Goal: Task Accomplishment & Management: Manage account settings

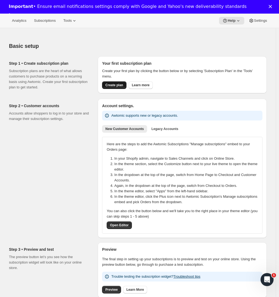
click at [115, 85] on span "Create plan" at bounding box center [114, 85] width 18 height 4
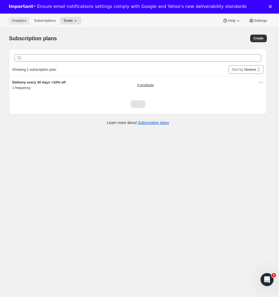
click at [17, 23] on span "Analytics" at bounding box center [19, 20] width 14 height 4
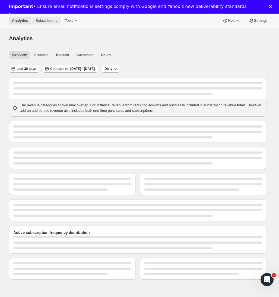
click at [47, 22] on span "Subscriptions" at bounding box center [47, 20] width 22 height 4
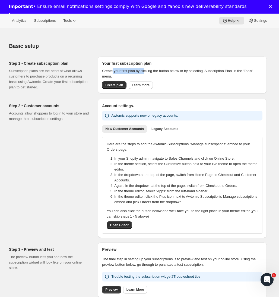
drag, startPoint x: 121, startPoint y: 71, endPoint x: 160, endPoint y: 75, distance: 39.3
click at [150, 74] on p "Create your first plan by clicking the button below or by selecting 'Subscripti…" at bounding box center [182, 73] width 161 height 11
click at [196, 77] on p "Create your first plan by clicking the button below or by selecting 'Subscripti…" at bounding box center [182, 73] width 161 height 11
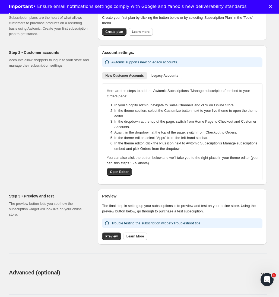
scroll to position [54, 0]
drag, startPoint x: 136, startPoint y: 90, endPoint x: 172, endPoint y: 102, distance: 37.8
click at [169, 95] on p "Here are the steps to add the Awtomic Subscriptions "Manage subscriptions" embe…" at bounding box center [182, 93] width 151 height 11
click at [173, 103] on li "In your Shopify admin, navigate to Sales Channels and click on Online Store." at bounding box center [187, 104] width 147 height 5
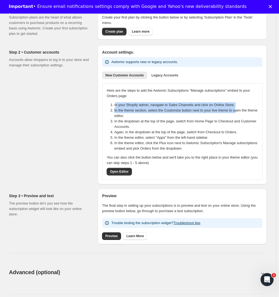
drag, startPoint x: 117, startPoint y: 105, endPoint x: 239, endPoint y: 110, distance: 121.6
click at [243, 109] on ol "In your Shopify admin, navigate to Sales Channels and click on Online Store. In…" at bounding box center [183, 126] width 158 height 49
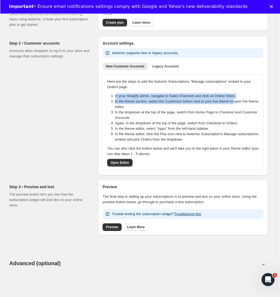
scroll to position [63, 0]
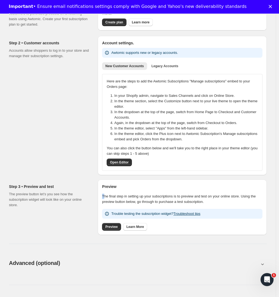
drag, startPoint x: 127, startPoint y: 192, endPoint x: 188, endPoint y: 194, distance: 61.7
click at [188, 192] on div "Preview The final step in setting up your subscriptions is to preview and test …" at bounding box center [182, 207] width 161 height 47
click at [189, 195] on p "The final step in setting up your subscriptions is to preview and test on your …" at bounding box center [182, 199] width 161 height 11
drag, startPoint x: 116, startPoint y: 95, endPoint x: 194, endPoint y: 98, distance: 78.6
click at [194, 98] on li "In your Shopify admin, navigate to Sales Channels and click on Online Store." at bounding box center [187, 95] width 147 height 5
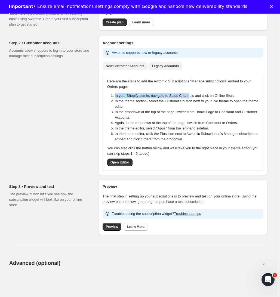
click at [176, 65] on span "Legacy Accounts" at bounding box center [165, 66] width 27 height 4
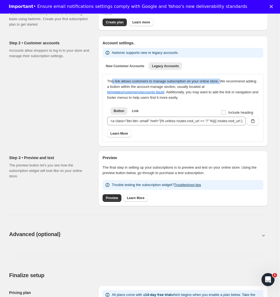
drag, startPoint x: 114, startPoint y: 82, endPoint x: 224, endPoint y: 85, distance: 110.9
click at [227, 83] on div "This link allows customers to manage subscription on your online store. We reco…" at bounding box center [182, 90] width 151 height 22
click at [224, 85] on div "This link allows customers to manage subscription on your online store. We reco…" at bounding box center [182, 90] width 151 height 22
drag, startPoint x: 111, startPoint y: 82, endPoint x: 220, endPoint y: 88, distance: 108.6
click at [210, 85] on div "This link allows customers to manage subscription on your online store. We reco…" at bounding box center [182, 90] width 151 height 22
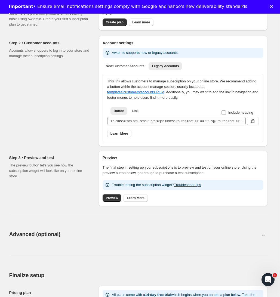
click at [220, 87] on div "This link allows customers to manage subscription on your online store. We reco…" at bounding box center [182, 90] width 151 height 22
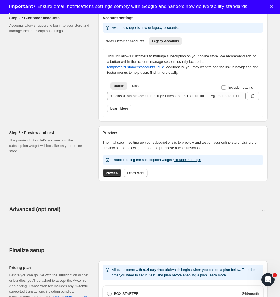
scroll to position [93, 0]
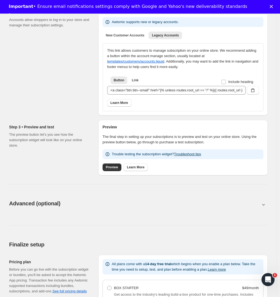
click at [191, 139] on p "The final step in setting up your subscriptions is to preview and test on your …" at bounding box center [182, 139] width 161 height 11
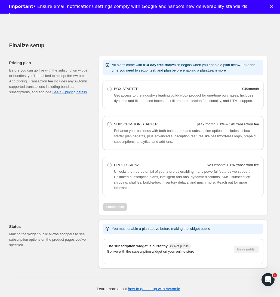
scroll to position [298, 0]
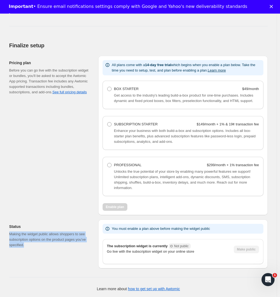
drag, startPoint x: 8, startPoint y: 233, endPoint x: 43, endPoint y: 245, distance: 37.0
click at [43, 245] on div "Status Making the widget public allows shoppers to see subscription options on …" at bounding box center [136, 241] width 263 height 53
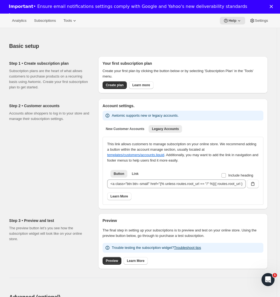
scroll to position [48, 0]
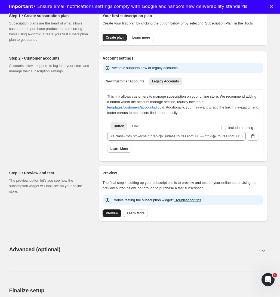
click at [117, 211] on span "Preview" at bounding box center [112, 213] width 12 height 4
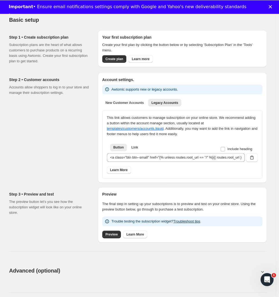
scroll to position [0, 0]
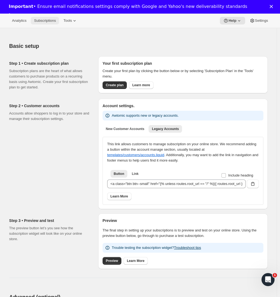
click at [42, 20] on span "Subscriptions" at bounding box center [45, 20] width 22 height 4
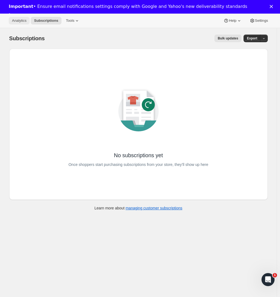
click at [24, 23] on button "Analytics" at bounding box center [19, 21] width 21 height 8
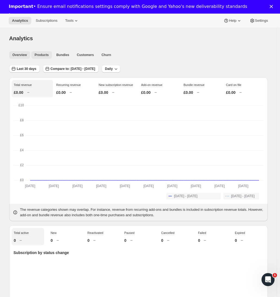
click at [38, 54] on span "Products" at bounding box center [42, 55] width 14 height 4
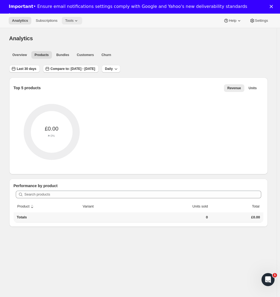
click at [69, 18] on button "Tools" at bounding box center [72, 21] width 20 height 8
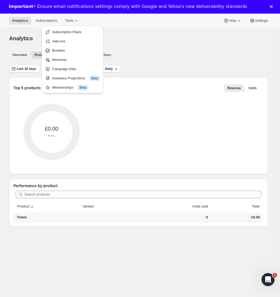
click at [144, 39] on div "Analytics" at bounding box center [138, 39] width 258 height 8
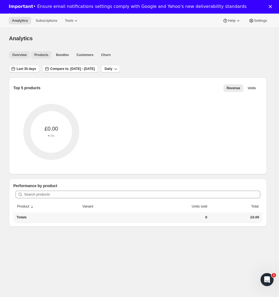
click at [25, 55] on span "Overview" at bounding box center [19, 55] width 14 height 4
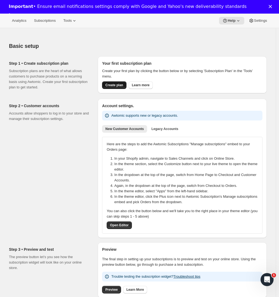
click at [116, 83] on span "Create plan" at bounding box center [114, 85] width 18 height 4
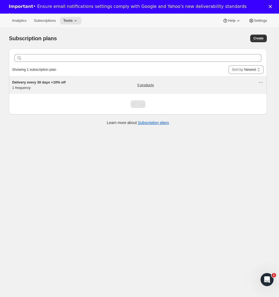
click at [105, 83] on div "Delivery every 30 days +10% off 1 frequency 0 products" at bounding box center [135, 85] width 246 height 11
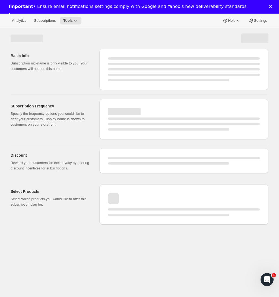
select select "WEEK"
select select "MONTH"
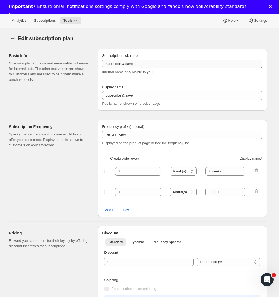
type input "Delivery every 30 days +10% off"
type input "30"
select select "DAY"
type input "30 Days"
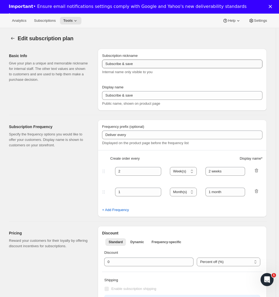
type input "10"
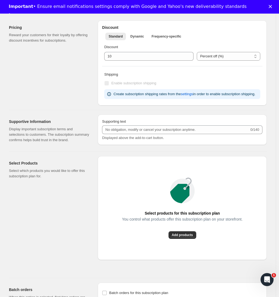
scroll to position [187, 0]
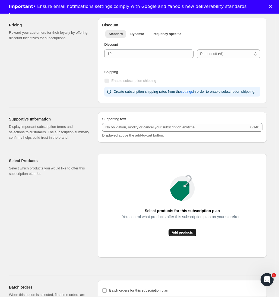
click at [186, 235] on span "Add products" at bounding box center [182, 232] width 21 height 4
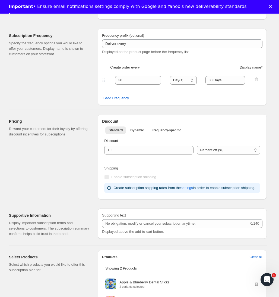
scroll to position [0, 0]
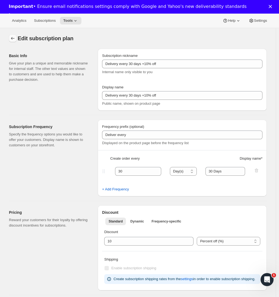
click at [14, 39] on icon "Subscription plans" at bounding box center [12, 38] width 5 height 5
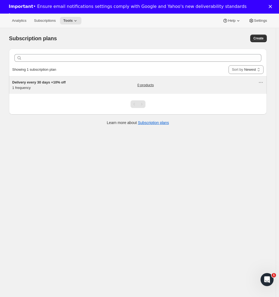
click at [56, 86] on div "Delivery every 30 days +10% off 1 frequency" at bounding box center [46, 85] width 68 height 11
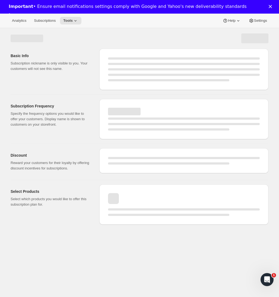
select select "WEEK"
select select "MONTH"
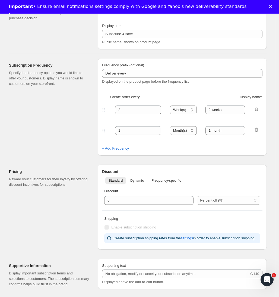
type input "Delivery every 30 days +10% off"
type input "30"
select select "DAY"
type input "30 Days"
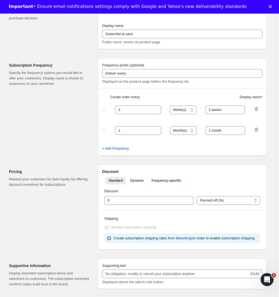
type input "10"
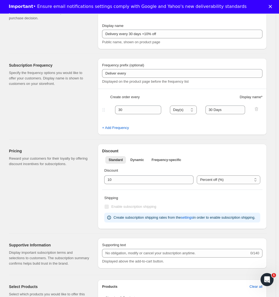
scroll to position [271, 0]
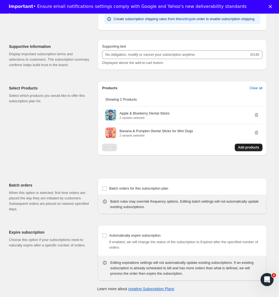
click at [258, 149] on span "Add products" at bounding box center [248, 147] width 21 height 4
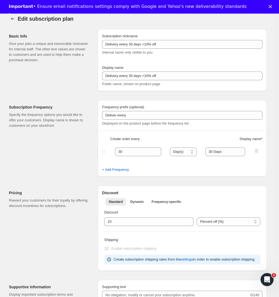
scroll to position [0, 0]
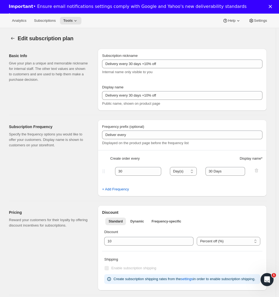
click at [272, 6] on polygon "Close" at bounding box center [270, 6] width 3 height 3
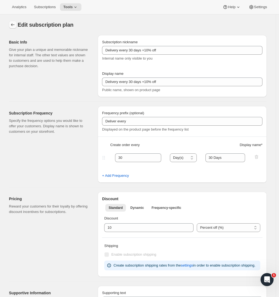
click at [15, 23] on icon "Subscription plans" at bounding box center [12, 24] width 5 height 5
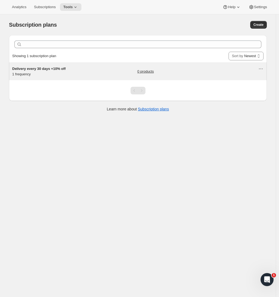
click at [49, 69] on span "Delivery every 30 days +10% off" at bounding box center [39, 69] width 54 height 4
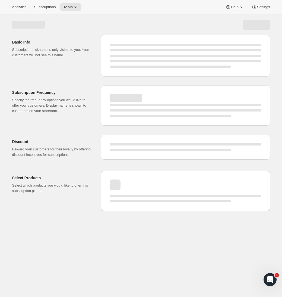
select select "WEEK"
select select "MONTH"
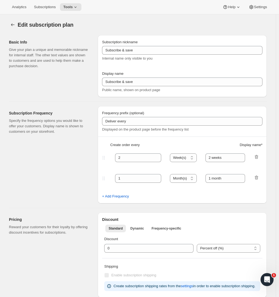
type input "Delivery every 30 days +10% off"
type input "30"
select select "DAY"
type input "30 Days"
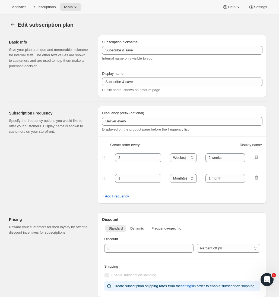
type input "10"
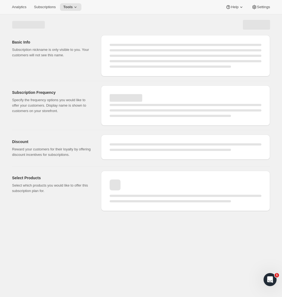
select select "WEEK"
select select "MONTH"
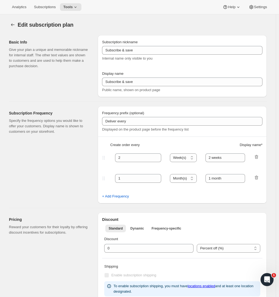
type input "Delivery every 30 days +10% off"
type input "30"
select select "DAY"
type input "30 Days"
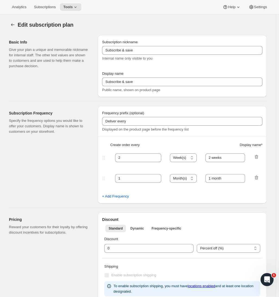
type input "10"
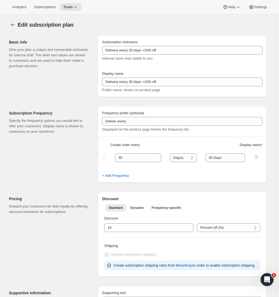
click at [48, 11] on div "Analytics Subscriptions Tools Help Settings" at bounding box center [139, 7] width 279 height 14
click at [36, 8] on span "Subscriptions" at bounding box center [45, 7] width 22 height 4
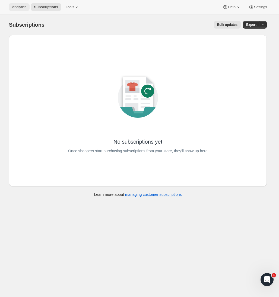
click at [23, 10] on button "Analytics" at bounding box center [19, 7] width 21 height 8
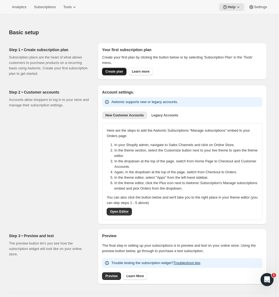
click at [114, 71] on span "Create plan" at bounding box center [114, 71] width 18 height 4
click at [179, 117] on span "Legacy Accounts" at bounding box center [165, 115] width 27 height 4
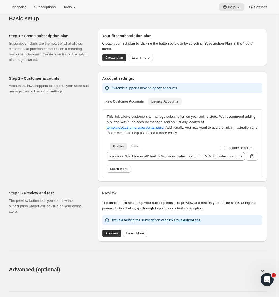
scroll to position [101, 0]
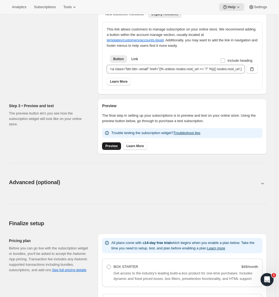
click at [118, 146] on span "Preview" at bounding box center [111, 146] width 12 height 4
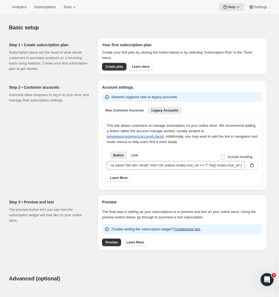
scroll to position [0, 0]
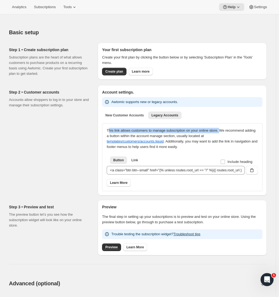
drag, startPoint x: 127, startPoint y: 130, endPoint x: 226, endPoint y: 135, distance: 99.3
click at [229, 133] on div "This link allows customers to manage subscription on your online store. We reco…" at bounding box center [182, 139] width 151 height 22
click at [227, 135] on div "This link allows customers to manage subscription on your online store. We reco…" at bounding box center [182, 139] width 151 height 22
drag, startPoint x: 217, startPoint y: 135, endPoint x: 105, endPoint y: 129, distance: 111.8
click at [105, 129] on div "This link allows customers to manage subscription on your online store. We reco…" at bounding box center [182, 157] width 161 height 68
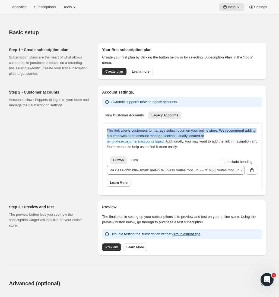
click at [171, 134] on div "This link allows customers to manage subscription on your online store. We reco…" at bounding box center [182, 139] width 151 height 22
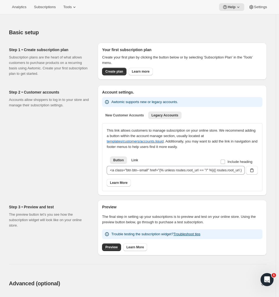
click at [191, 146] on div "This link allows customers to manage subscription on your online store. We reco…" at bounding box center [182, 139] width 151 height 22
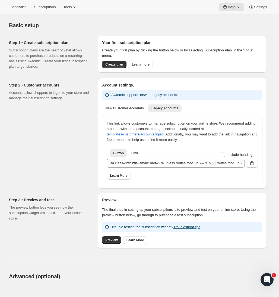
scroll to position [8, 0]
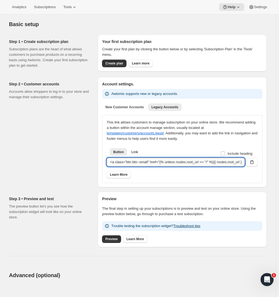
click at [159, 161] on input "<a class="btn btn--small" href="{% unless routes.root_url == "/" %}{{ routes.ro…" at bounding box center [176, 162] width 138 height 9
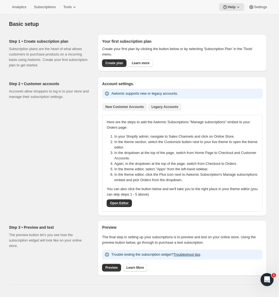
click at [170, 110] on button "Legacy Accounts" at bounding box center [164, 107] width 33 height 8
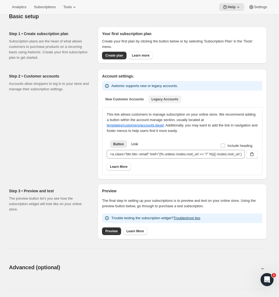
scroll to position [16, 0]
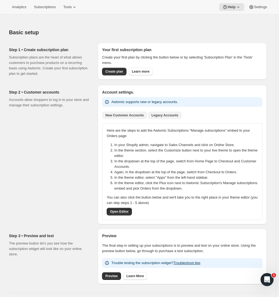
click at [174, 116] on span "Legacy Accounts" at bounding box center [165, 115] width 27 height 4
